Goal: Task Accomplishment & Management: Manage account settings

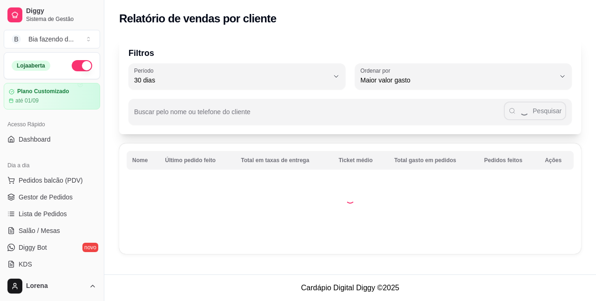
select select "30"
select select "HIGHEST_TOTAL_SPENT_WITH_ORDERS"
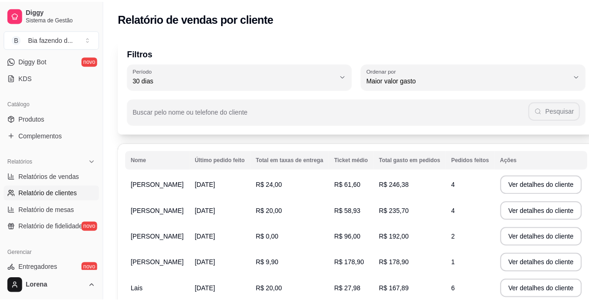
scroll to position [47, 0]
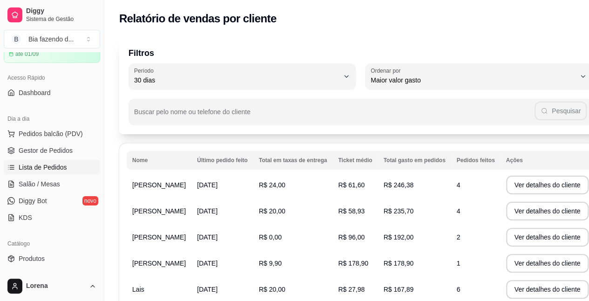
click at [63, 168] on span "Lista de Pedidos" at bounding box center [43, 167] width 48 height 9
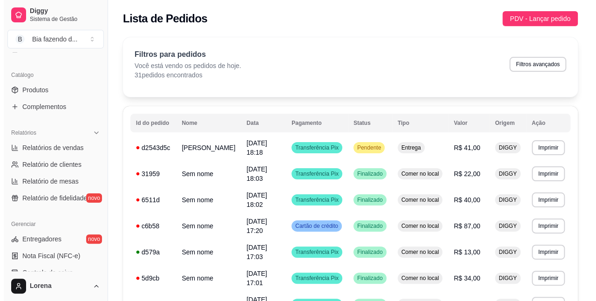
scroll to position [75, 0]
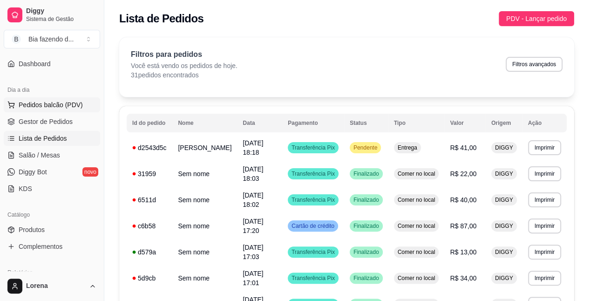
click at [58, 111] on button "Pedidos balcão (PDV)" at bounding box center [52, 104] width 96 height 15
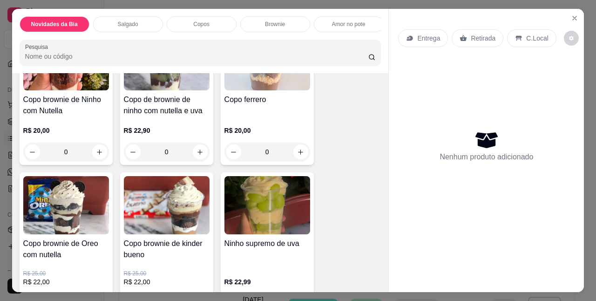
scroll to position [466, 0]
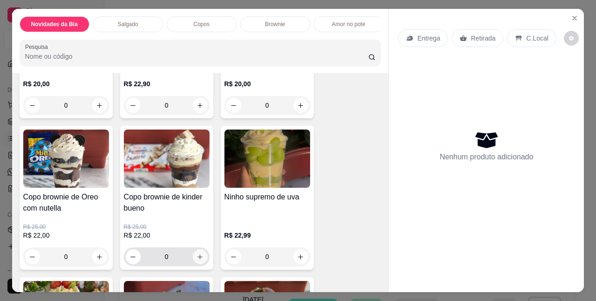
click at [197, 260] on icon "increase-product-quantity" at bounding box center [200, 256] width 7 height 7
type input "1"
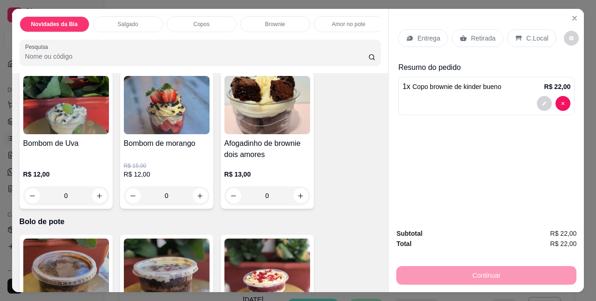
scroll to position [1304, 0]
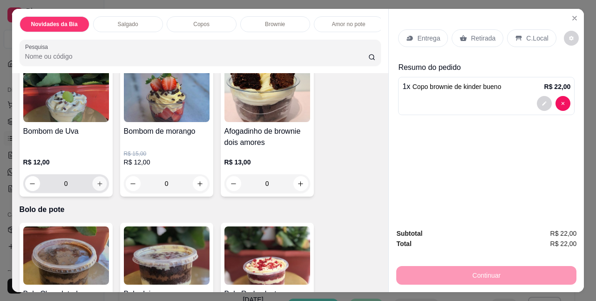
click at [96, 185] on icon "increase-product-quantity" at bounding box center [99, 183] width 7 height 7
type input "1"
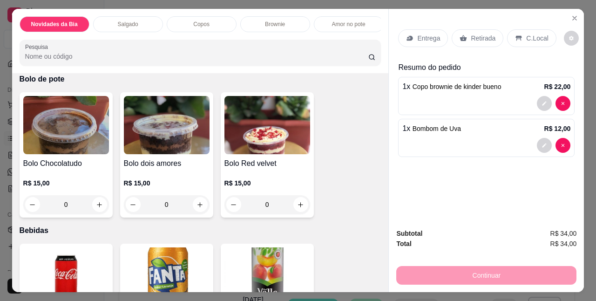
scroll to position [1444, 0]
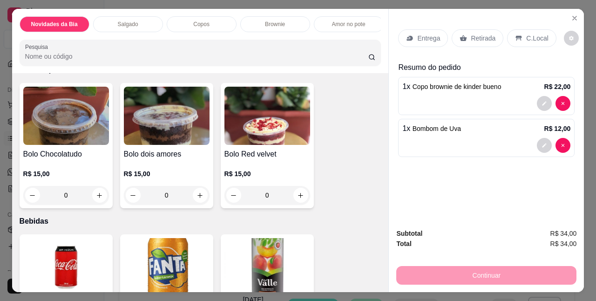
click at [91, 198] on div "0" at bounding box center [66, 195] width 86 height 19
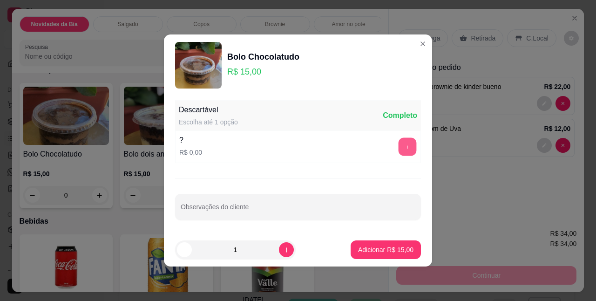
click at [399, 147] on button "+" at bounding box center [408, 147] width 18 height 18
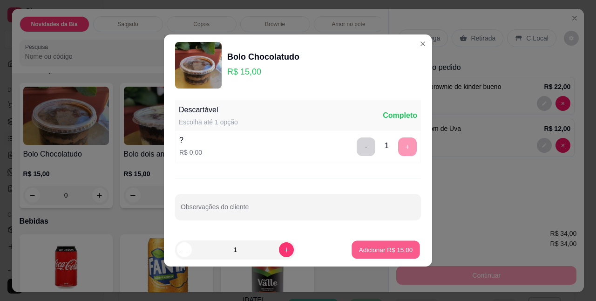
click at [384, 251] on p "Adicionar R$ 15,00" at bounding box center [386, 249] width 54 height 9
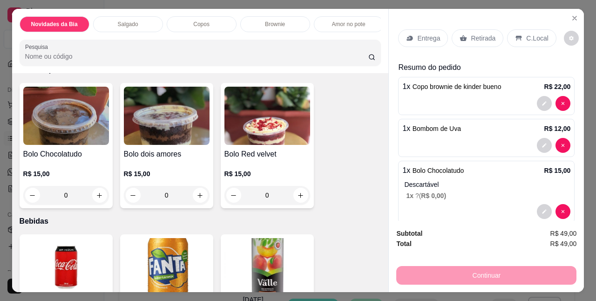
click at [515, 34] on icon at bounding box center [518, 37] width 7 height 7
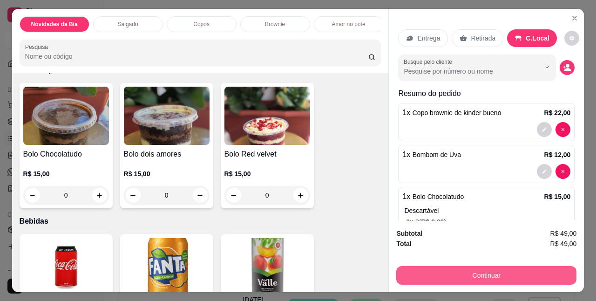
click at [502, 270] on button "Continuar" at bounding box center [486, 275] width 180 height 19
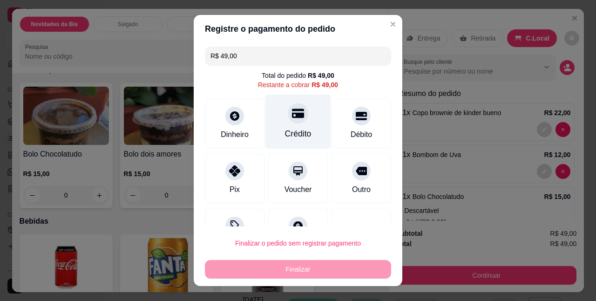
click at [279, 119] on div "Crédito" at bounding box center [298, 122] width 66 height 54
type input "R$ 0,00"
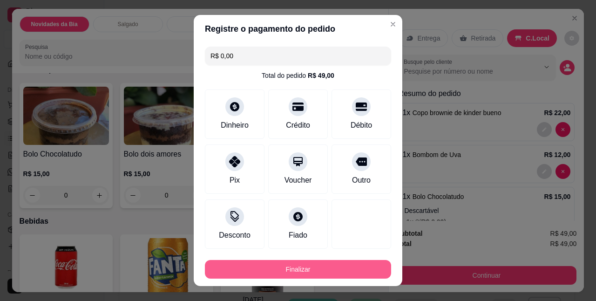
click at [351, 276] on button "Finalizar" at bounding box center [298, 269] width 186 height 19
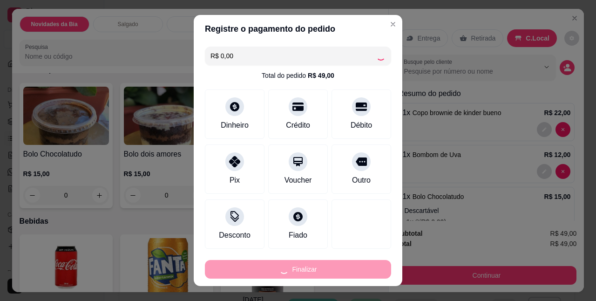
type input "0"
type input "-R$ 49,00"
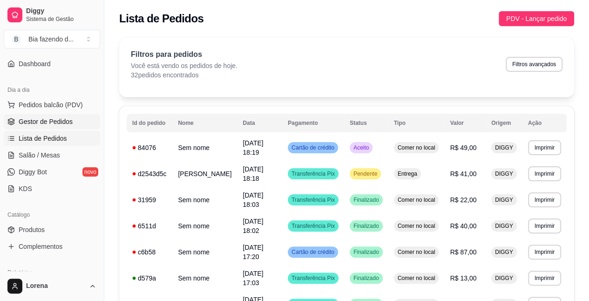
click at [64, 117] on span "Gestor de Pedidos" at bounding box center [46, 121] width 54 height 9
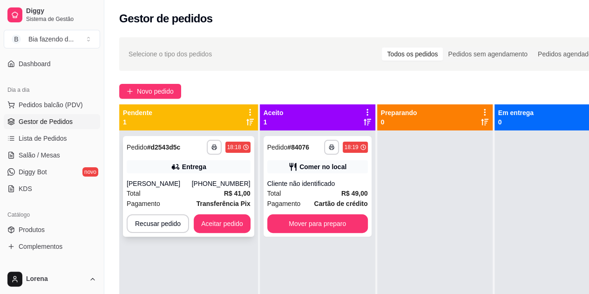
click at [184, 186] on div "[PERSON_NAME]" at bounding box center [159, 183] width 65 height 9
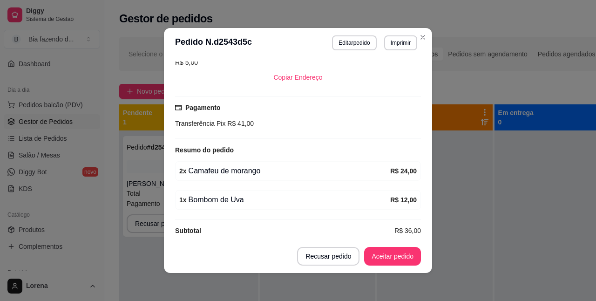
scroll to position [215, 0]
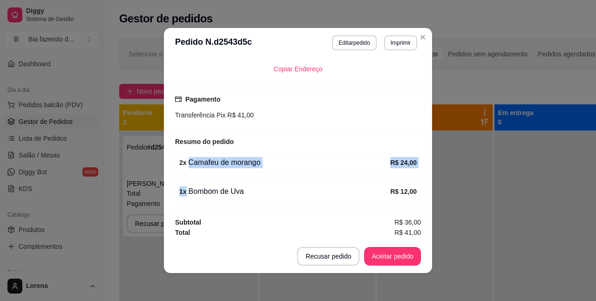
drag, startPoint x: 265, startPoint y: 161, endPoint x: 182, endPoint y: 172, distance: 84.6
click at [182, 172] on div "feito há 1 minutos Horário do pedido 28/08/2025 18:18 Status do pedido ESPERAND…" at bounding box center [298, 148] width 246 height 174
click at [292, 192] on div "1 x Bombom de Uva" at bounding box center [284, 191] width 211 height 11
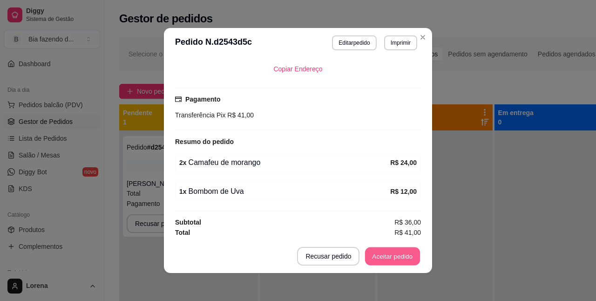
click at [402, 260] on button "Aceitar pedido" at bounding box center [392, 256] width 55 height 18
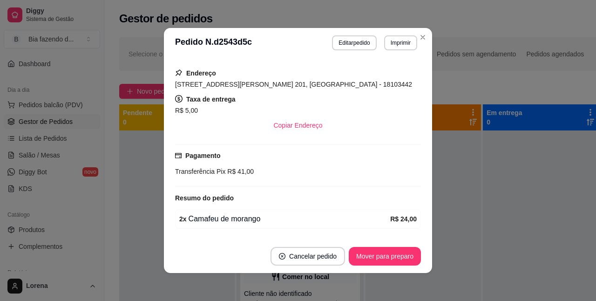
scroll to position [168, 0]
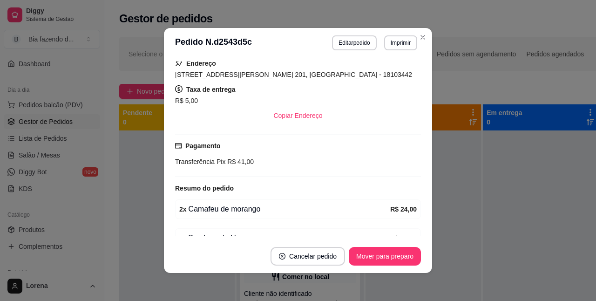
click at [224, 78] on span "Rua Pedro da luz, n. 201, Jardim Jatobá - 18103442" at bounding box center [293, 74] width 237 height 7
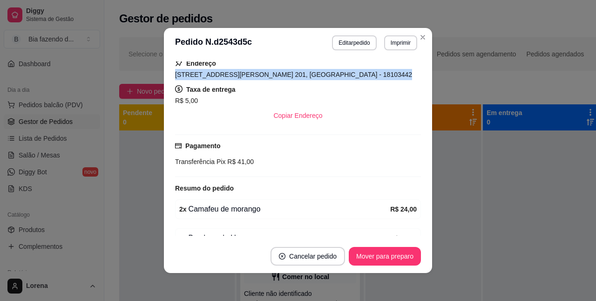
click at [224, 78] on span "Rua Pedro da luz, n. 201, Jardim Jatobá - 18103442" at bounding box center [293, 74] width 237 height 7
copy span "Rua Pedro da luz, n. 201, Jardim Jatobá - 18103442"
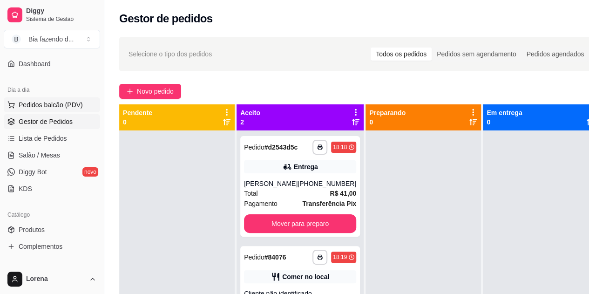
click at [55, 104] on span "Pedidos balcão (PDV)" at bounding box center [51, 104] width 64 height 9
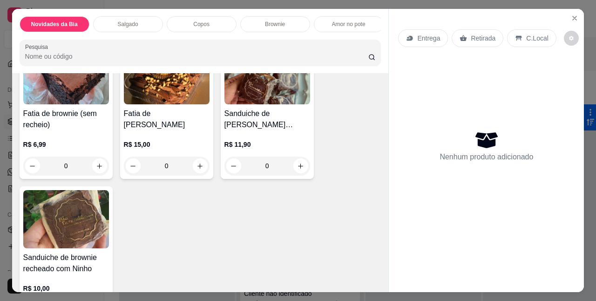
scroll to position [1025, 0]
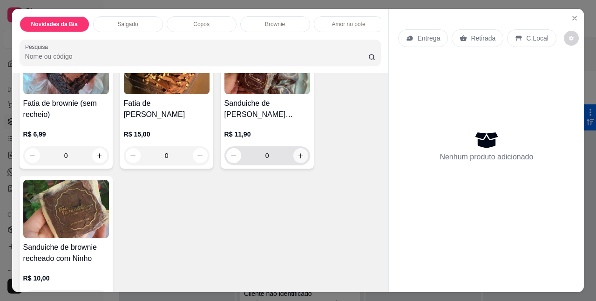
click at [298, 159] on icon "increase-product-quantity" at bounding box center [300, 155] width 7 height 7
type input "1"
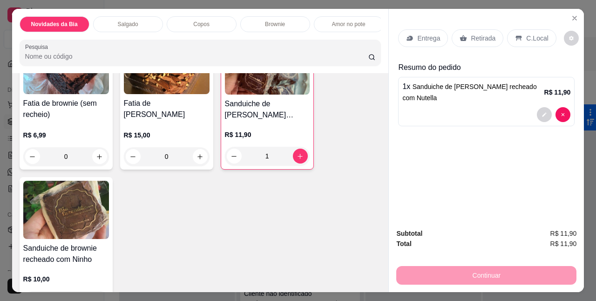
click at [511, 39] on div "C.Local" at bounding box center [531, 38] width 49 height 18
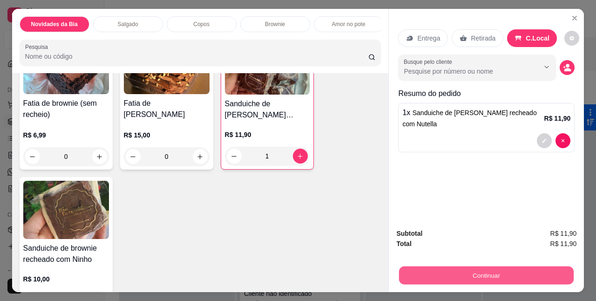
click at [465, 266] on button "Continuar" at bounding box center [486, 275] width 175 height 18
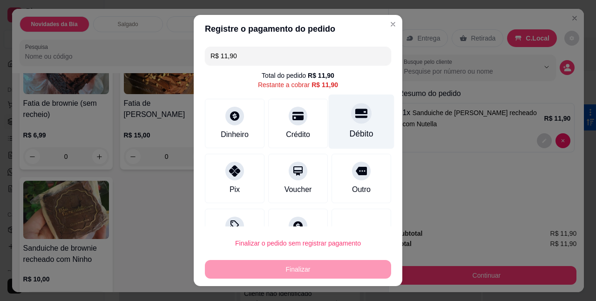
click at [336, 124] on div "Débito" at bounding box center [362, 122] width 66 height 54
type input "R$ 0,00"
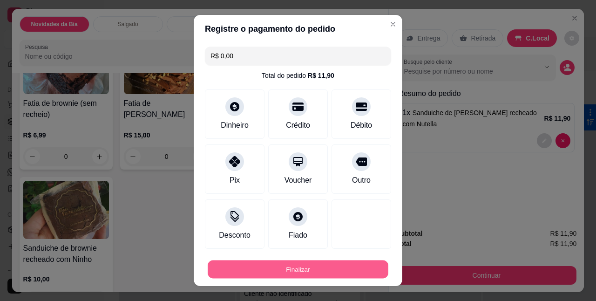
click at [337, 265] on button "Finalizar" at bounding box center [298, 269] width 181 height 18
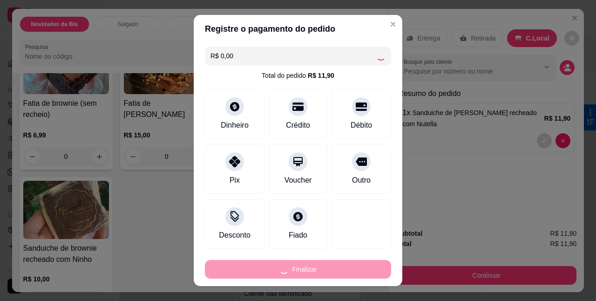
type input "0"
type input "-R$ 11,90"
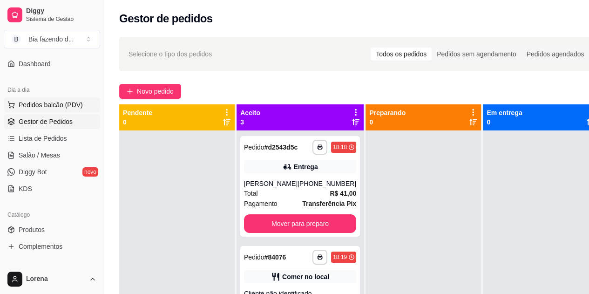
click at [50, 102] on span "Pedidos balcão (PDV)" at bounding box center [51, 104] width 64 height 9
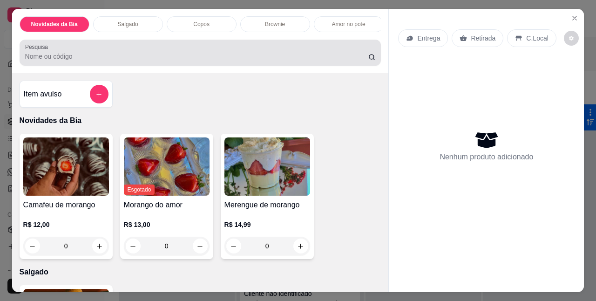
click at [139, 54] on div at bounding box center [200, 52] width 351 height 19
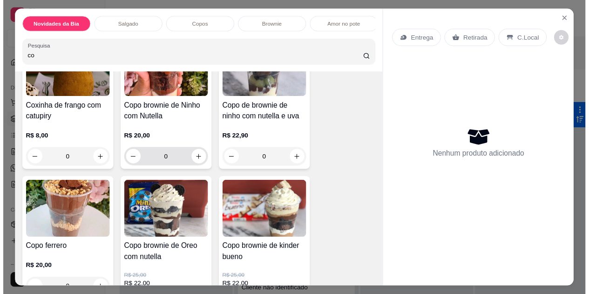
scroll to position [140, 0]
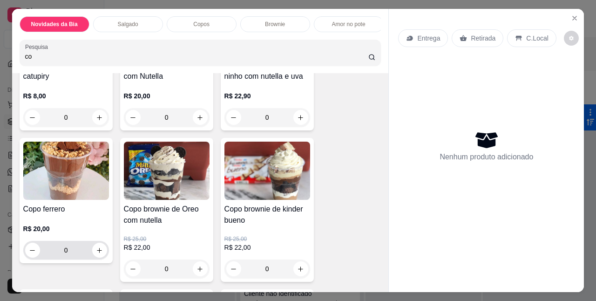
type input "co"
click at [101, 247] on div "0" at bounding box center [66, 250] width 82 height 19
click at [99, 249] on button "increase-product-quantity" at bounding box center [99, 250] width 15 height 15
type input "1"
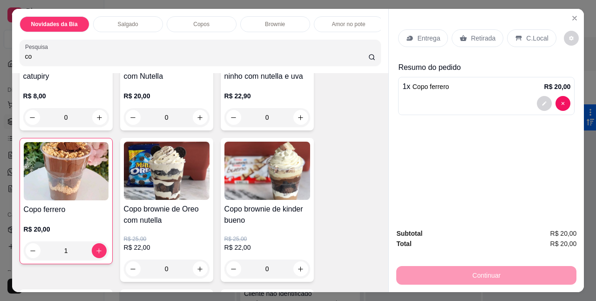
click at [507, 42] on div "C.Local" at bounding box center [531, 38] width 49 height 18
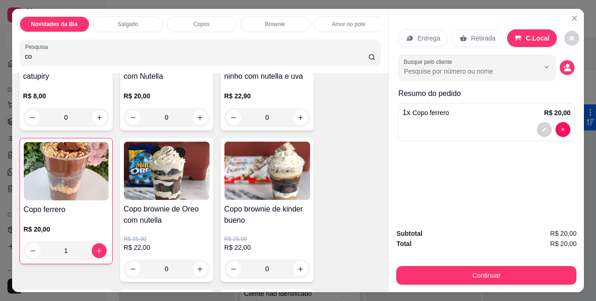
click at [443, 264] on div "Continuar" at bounding box center [486, 274] width 180 height 21
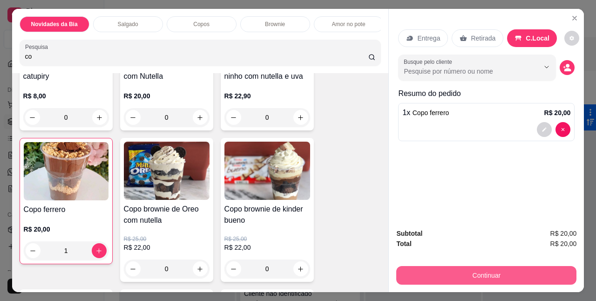
click at [444, 267] on button "Continuar" at bounding box center [486, 275] width 180 height 19
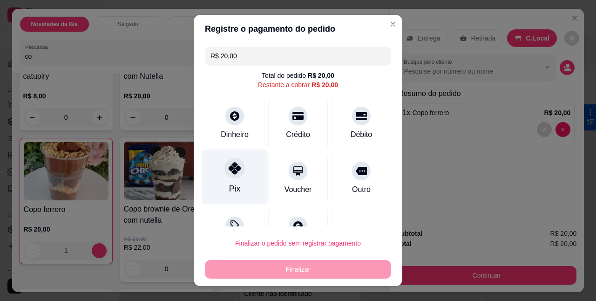
click at [229, 185] on div "Pix" at bounding box center [234, 189] width 11 height 12
type input "R$ 0,00"
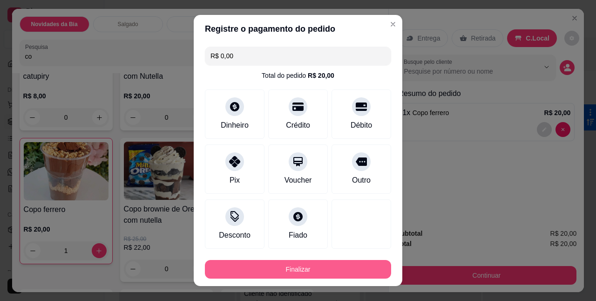
click at [296, 279] on footer "Finalizar" at bounding box center [298, 267] width 209 height 37
click at [294, 277] on button "Finalizar" at bounding box center [298, 269] width 186 height 19
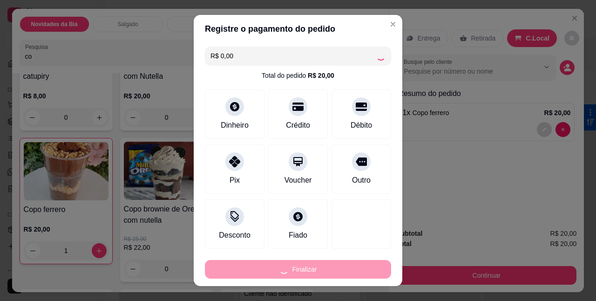
type input "0"
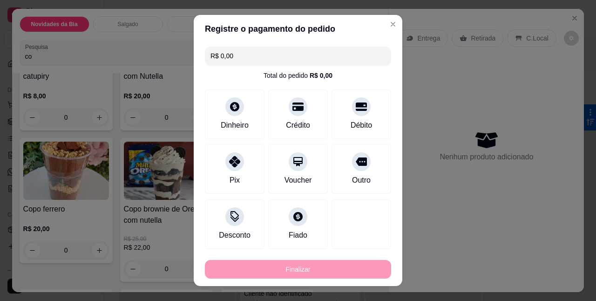
type input "-R$ 20,00"
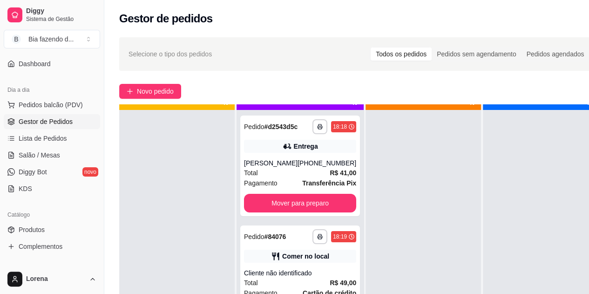
scroll to position [26, 0]
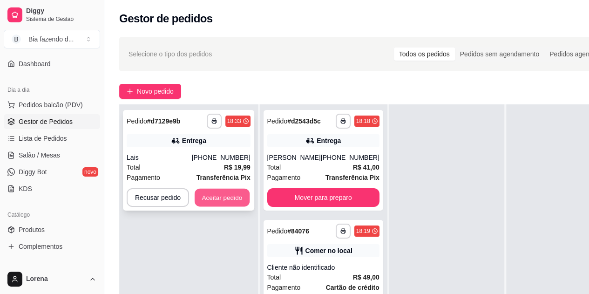
click at [224, 201] on button "Aceitar pedido" at bounding box center [222, 198] width 55 height 18
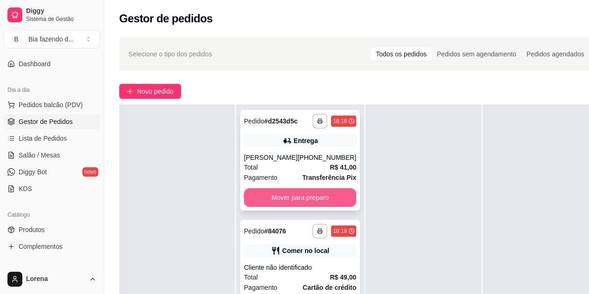
click at [323, 199] on button "Mover para preparo" at bounding box center [300, 197] width 112 height 19
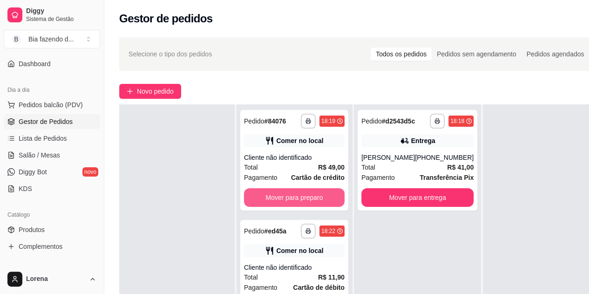
click at [323, 199] on button "Mover para preparo" at bounding box center [294, 197] width 101 height 19
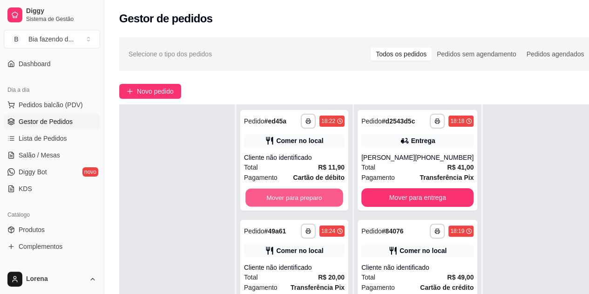
click at [323, 199] on button "Mover para preparo" at bounding box center [294, 198] width 98 height 18
click at [323, 199] on button "Mover para preparo" at bounding box center [294, 197] width 101 height 19
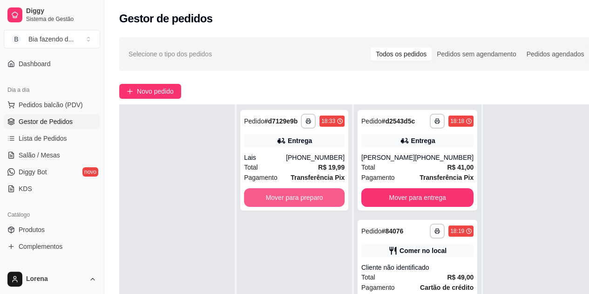
click at [323, 199] on button "Mover para preparo" at bounding box center [294, 197] width 101 height 19
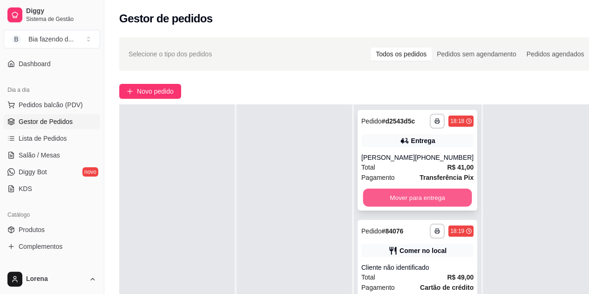
click at [435, 193] on button "Mover para entrega" at bounding box center [417, 198] width 109 height 18
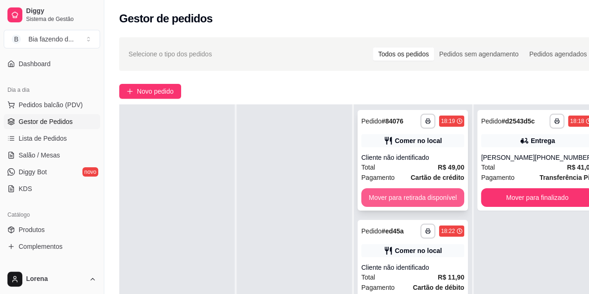
click at [437, 195] on button "Mover para retirada disponível" at bounding box center [412, 197] width 103 height 19
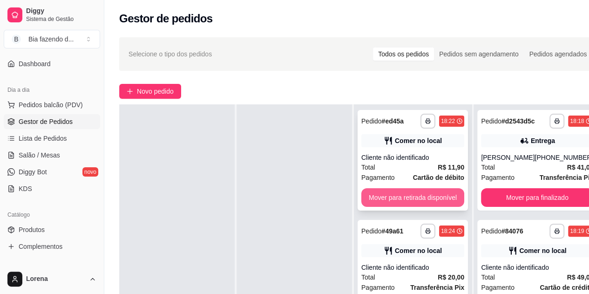
click at [457, 201] on button "Mover para retirada disponível" at bounding box center [412, 197] width 103 height 19
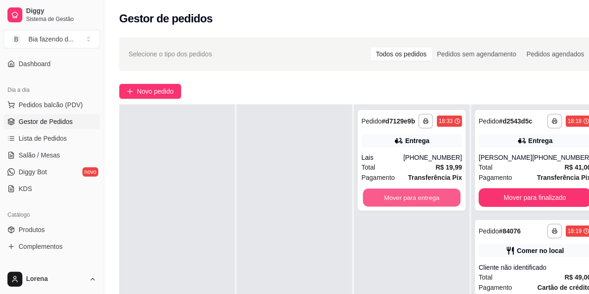
click at [457, 201] on button "Mover para entrega" at bounding box center [412, 198] width 98 height 18
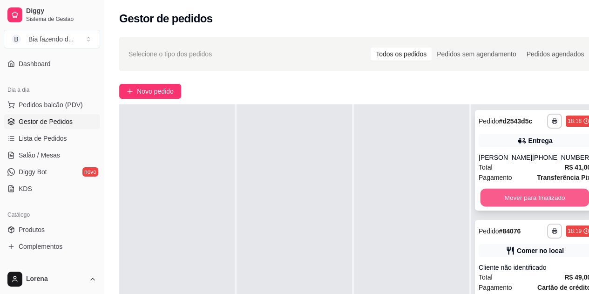
click at [497, 202] on button "Mover para finalizado" at bounding box center [535, 198] width 109 height 18
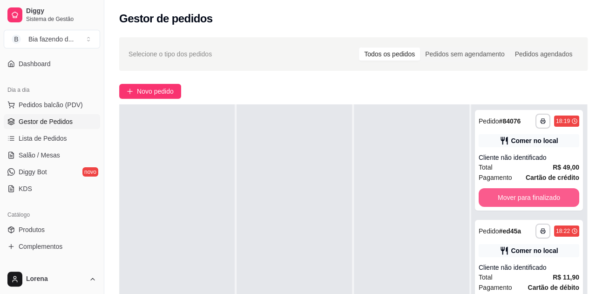
click at [497, 202] on button "Mover para finalizado" at bounding box center [529, 197] width 101 height 19
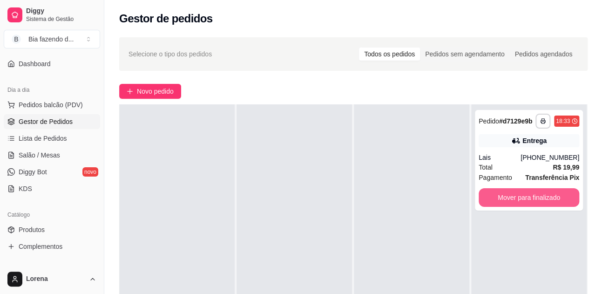
click at [497, 202] on button "Mover para finalizado" at bounding box center [529, 197] width 101 height 19
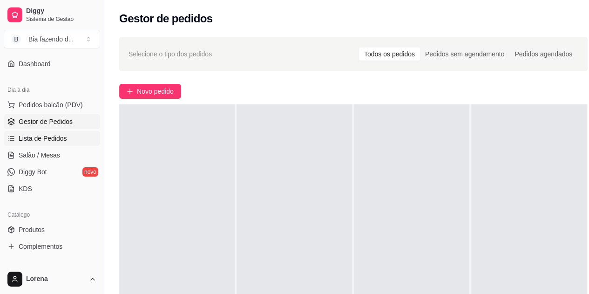
click at [68, 143] on link "Lista de Pedidos" at bounding box center [52, 138] width 96 height 15
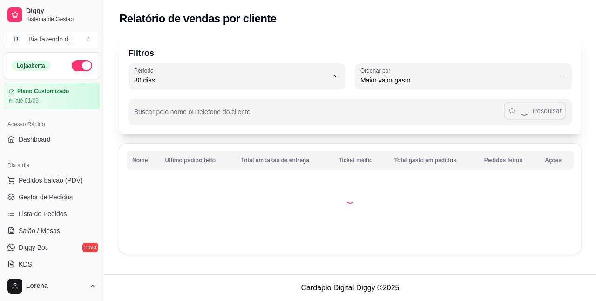
select select "30"
select select "HIGHEST_TOTAL_SPENT_WITH_ORDERS"
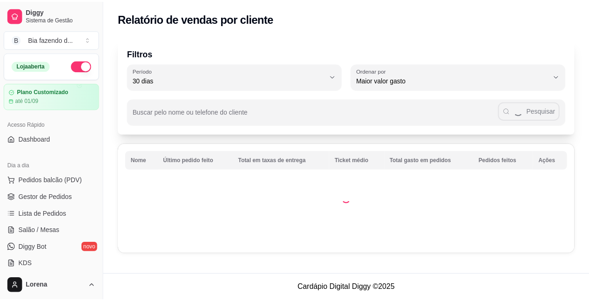
scroll to position [186, 0]
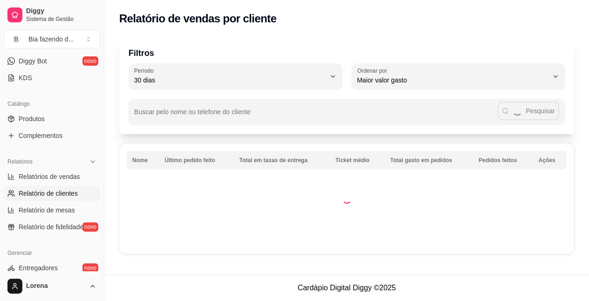
select select "ALL"
select select "0"
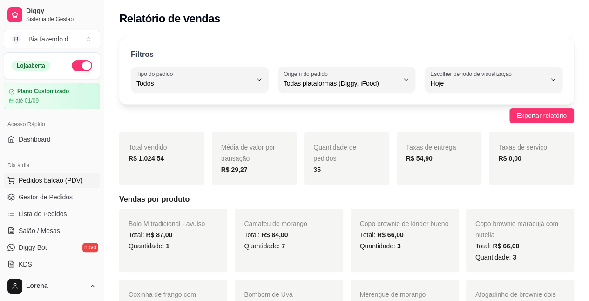
click at [44, 179] on span "Pedidos balcão (PDV)" at bounding box center [51, 180] width 64 height 9
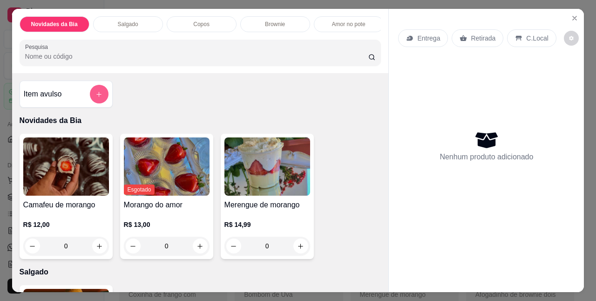
click at [96, 90] on button "add-separate-item" at bounding box center [99, 94] width 19 height 19
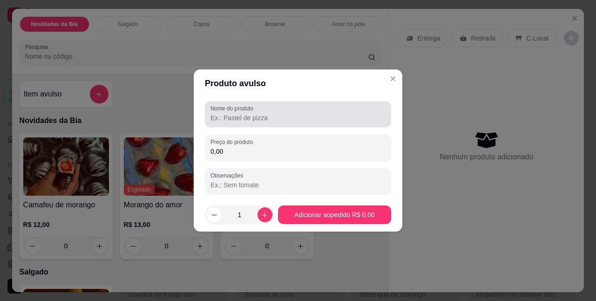
click at [255, 106] on label "Nome do produto" at bounding box center [234, 108] width 46 height 8
click at [255, 113] on input "Nome do produto" at bounding box center [298, 117] width 175 height 9
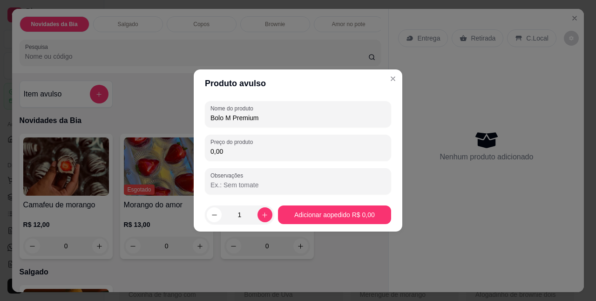
type input "Bolo M Premium"
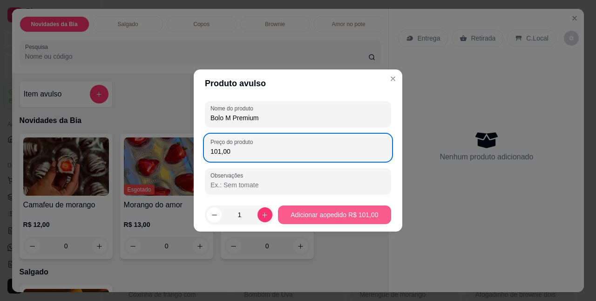
type input "101,00"
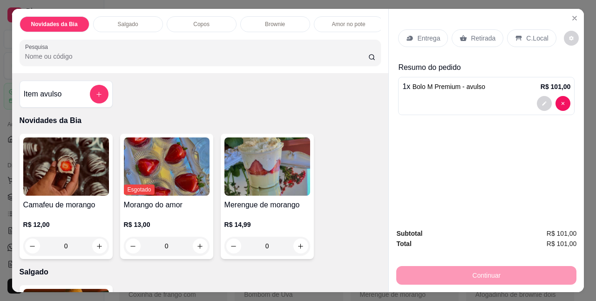
click at [517, 30] on div "C.Local" at bounding box center [531, 38] width 49 height 18
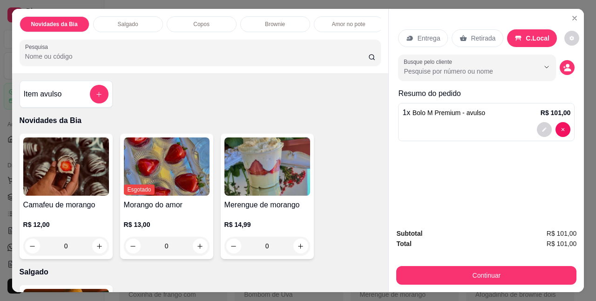
click at [475, 34] on p "Retirada" at bounding box center [483, 38] width 25 height 9
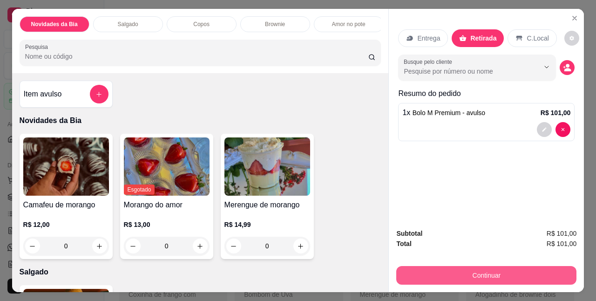
click at [475, 268] on button "Continuar" at bounding box center [486, 275] width 180 height 19
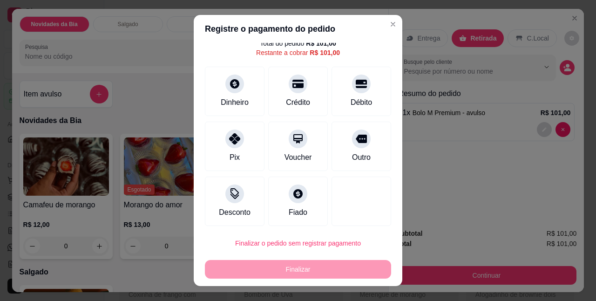
scroll to position [30, 0]
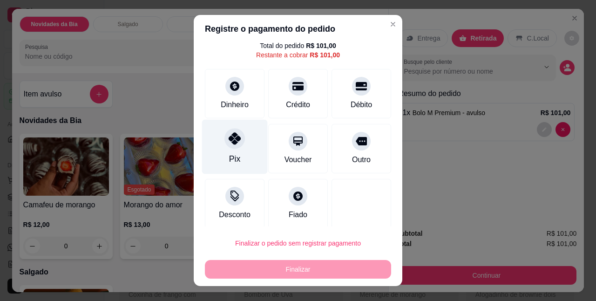
click at [229, 143] on icon at bounding box center [235, 139] width 12 height 12
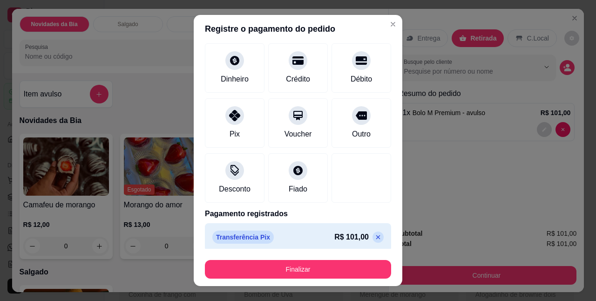
scroll to position [51, 0]
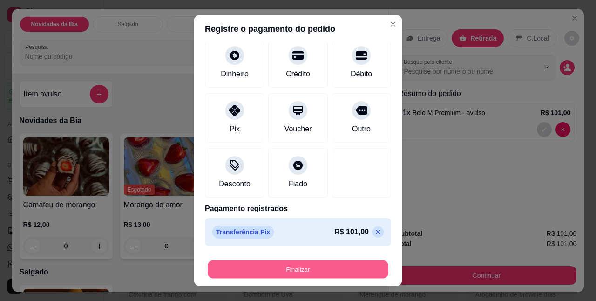
click at [249, 269] on button "Finalizar" at bounding box center [298, 269] width 181 height 18
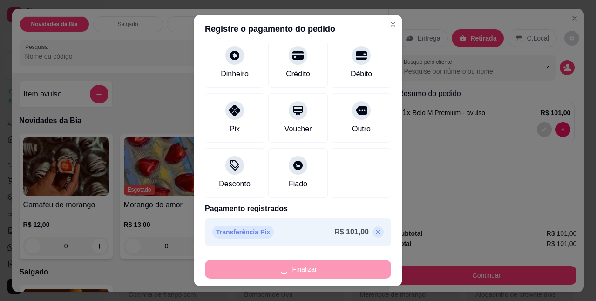
type input "-R$ 101,00"
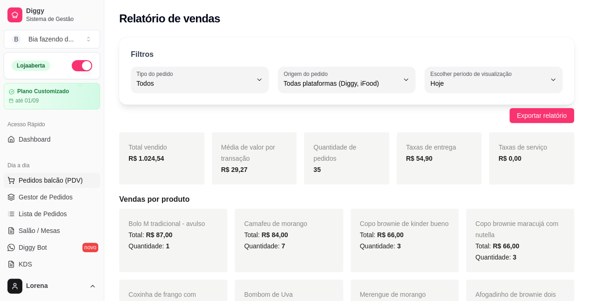
click at [75, 177] on span "Pedidos balcão (PDV)" at bounding box center [51, 180] width 64 height 9
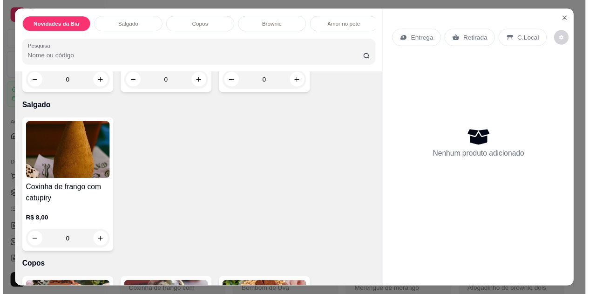
scroll to position [233, 0]
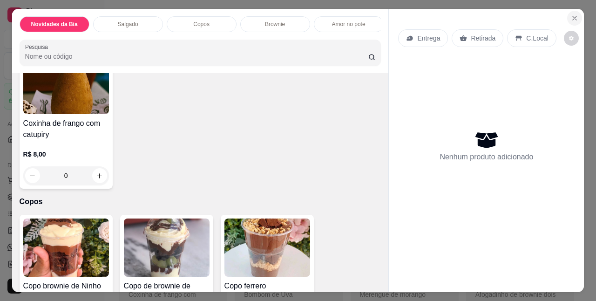
click at [578, 16] on button "Close" at bounding box center [574, 18] width 15 height 15
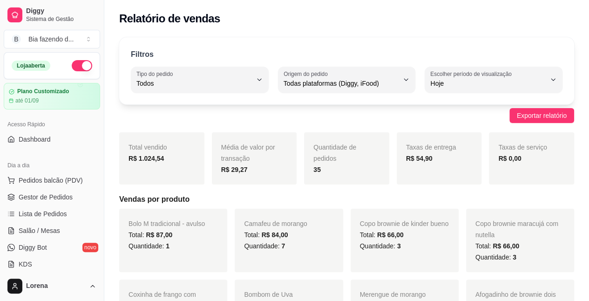
drag, startPoint x: 572, startPoint y: 19, endPoint x: 554, endPoint y: 35, distance: 24.4
click at [571, 19] on div "Relatório de vendas" at bounding box center [346, 18] width 455 height 15
click at [41, 207] on link "Lista de Pedidos" at bounding box center [52, 213] width 96 height 15
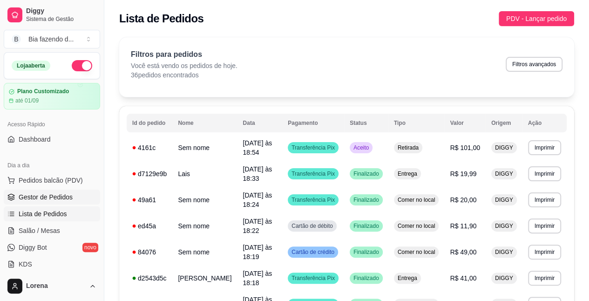
click at [40, 198] on span "Gestor de Pedidos" at bounding box center [46, 196] width 54 height 9
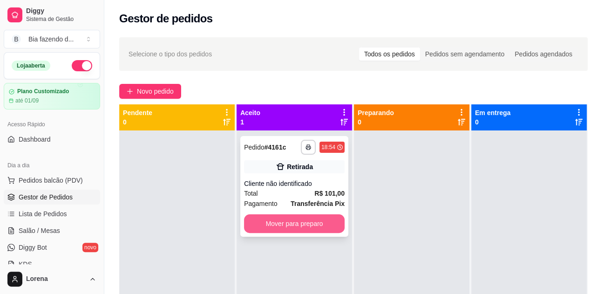
click at [288, 217] on button "Mover para preparo" at bounding box center [294, 223] width 101 height 19
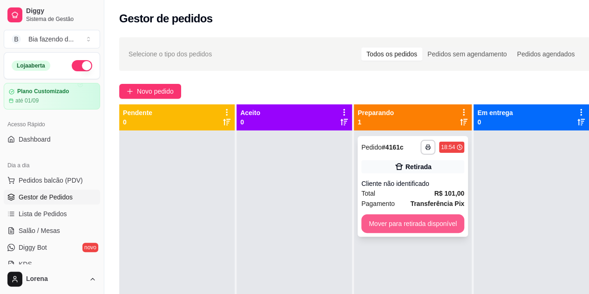
click at [427, 228] on button "Mover para retirada disponível" at bounding box center [412, 223] width 103 height 19
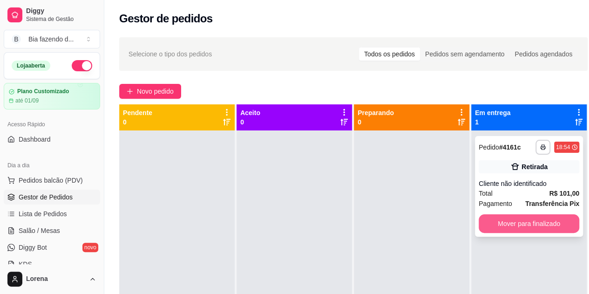
click at [520, 226] on button "Mover para finalizado" at bounding box center [529, 223] width 101 height 19
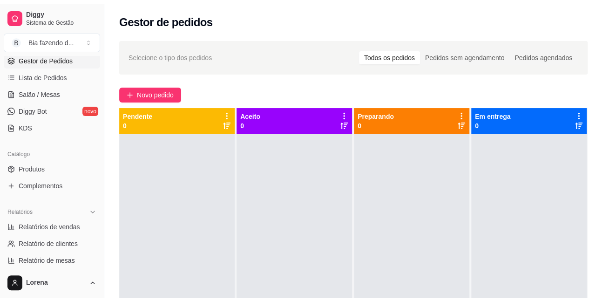
scroll to position [233, 0]
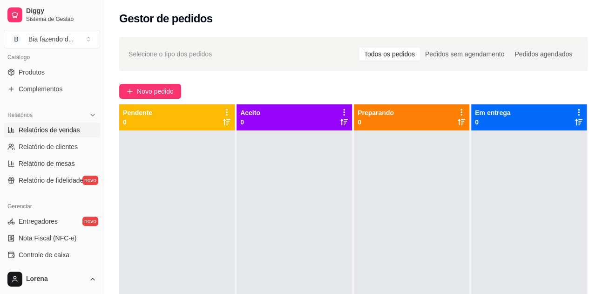
click at [54, 136] on link "Relatórios de vendas" at bounding box center [52, 129] width 96 height 15
select select "ALL"
select select "0"
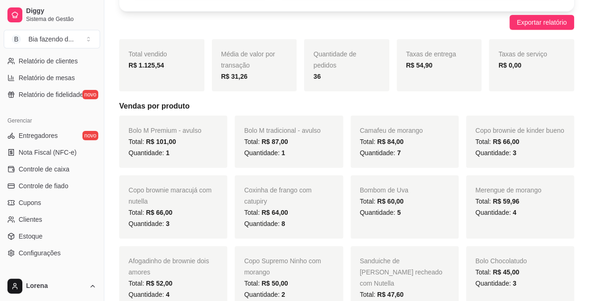
scroll to position [369, 0]
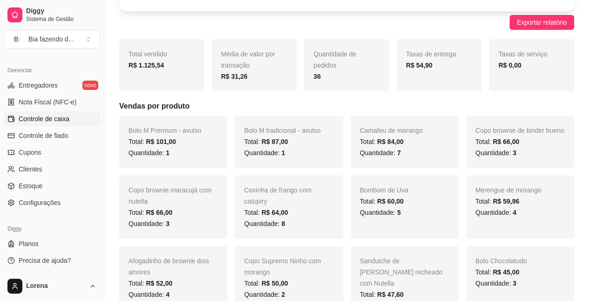
click at [51, 117] on span "Controle de caixa" at bounding box center [44, 118] width 51 height 9
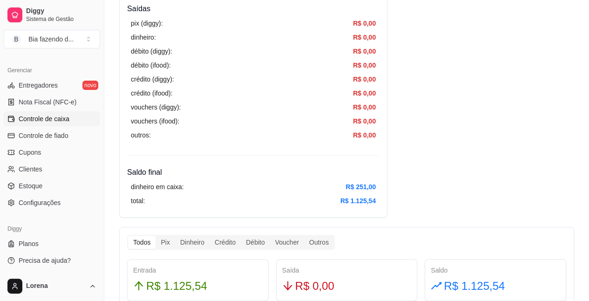
scroll to position [326, 0]
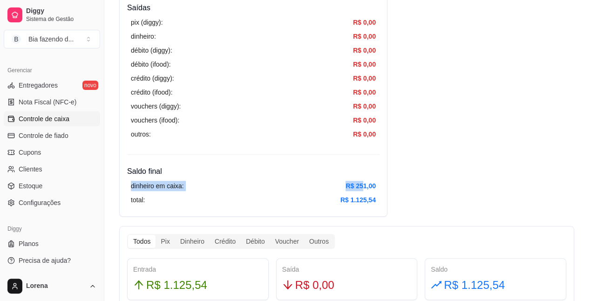
drag, startPoint x: 364, startPoint y: 182, endPoint x: 392, endPoint y: 175, distance: 28.8
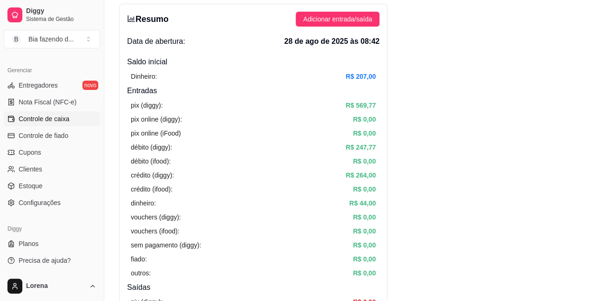
scroll to position [0, 0]
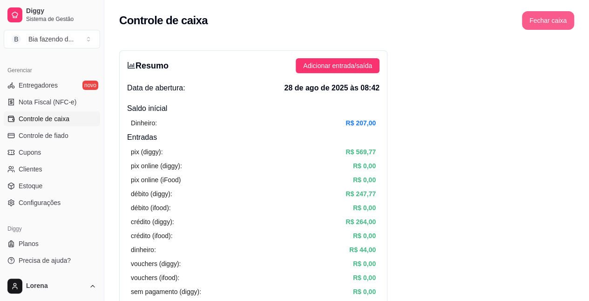
click at [544, 20] on button "Fechar caixa" at bounding box center [548, 20] width 52 height 19
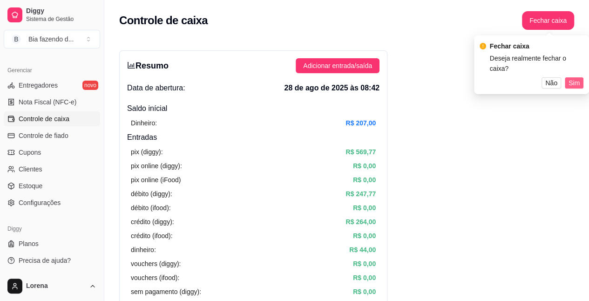
click at [573, 77] on button "Sim" at bounding box center [574, 82] width 19 height 11
